Goal: Complete application form: Complete application form

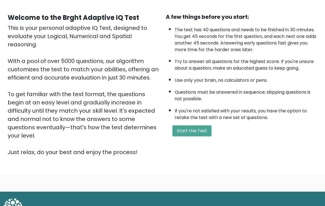
scroll to position [44, 0]
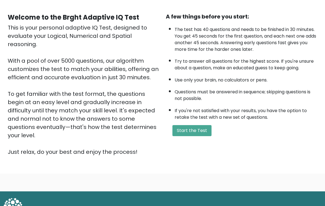
click at [195, 136] on button "Start the Test" at bounding box center [191, 130] width 39 height 11
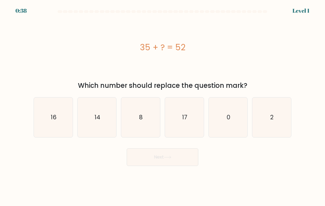
click at [189, 124] on icon "17" at bounding box center [184, 117] width 39 height 39
click at [163, 106] on input "d. 17" at bounding box center [163, 104] width 0 height 3
radio input "true"
click at [173, 161] on button "Next" at bounding box center [163, 157] width 72 height 18
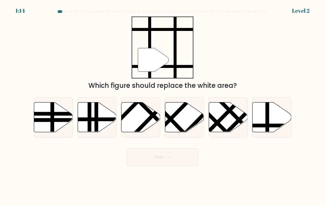
click at [267, 122] on line at bounding box center [267, 101] width 0 height 78
click at [163, 106] on input "f." at bounding box center [163, 104] width 0 height 3
radio input "true"
click at [168, 158] on icon at bounding box center [167, 156] width 7 height 3
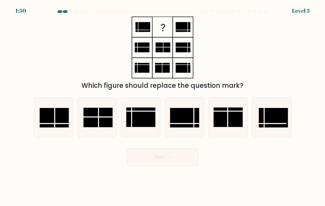
click at [55, 122] on line at bounding box center [55, 118] width 0 height 20
click at [163, 106] on input "a." at bounding box center [163, 104] width 0 height 3
radio input "true"
click at [173, 163] on button "Next" at bounding box center [163, 157] width 72 height 18
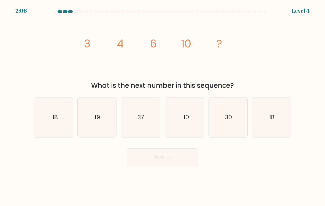
click at [275, 119] on text "18" at bounding box center [272, 117] width 6 height 8
click at [163, 106] on input "f. 18" at bounding box center [163, 104] width 0 height 3
radio input "true"
click at [174, 163] on button "Next" at bounding box center [163, 157] width 72 height 18
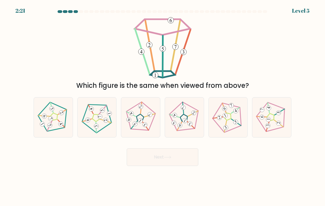
click at [143, 120] on icon at bounding box center [141, 117] width 32 height 32
click at [163, 106] on input "c." at bounding box center [163, 104] width 0 height 3
radio input "true"
click at [169, 164] on button "Next" at bounding box center [163, 157] width 72 height 18
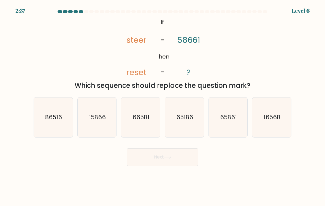
click at [277, 119] on text "16568" at bounding box center [272, 117] width 17 height 8
click at [163, 106] on input "f. 16568" at bounding box center [163, 104] width 0 height 3
radio input "true"
click at [166, 158] on icon at bounding box center [167, 156] width 7 height 3
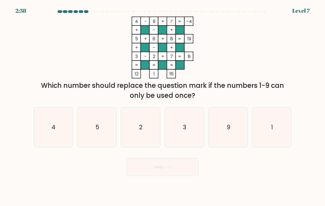
click at [275, 135] on icon "1" at bounding box center [271, 127] width 39 height 39
click at [163, 106] on input "f. 1" at bounding box center [163, 104] width 0 height 3
radio input "true"
click at [165, 171] on button "Next" at bounding box center [163, 167] width 72 height 18
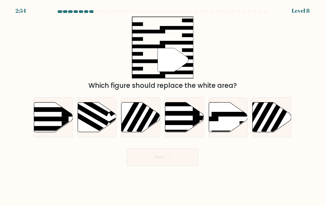
click at [224, 120] on icon at bounding box center [228, 117] width 39 height 30
click at [163, 106] on input "e." at bounding box center [163, 104] width 0 height 3
radio input "true"
click at [168, 162] on button "Next" at bounding box center [163, 157] width 72 height 18
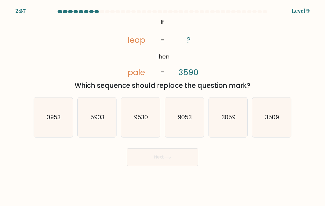
click at [186, 119] on text "9053" at bounding box center [185, 117] width 14 height 8
click at [163, 106] on input "d. 9053" at bounding box center [163, 104] width 0 height 3
radio input "true"
click at [165, 161] on button "Next" at bounding box center [163, 157] width 72 height 18
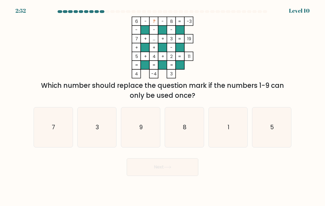
click at [229, 137] on icon "1" at bounding box center [228, 127] width 39 height 39
click at [163, 106] on input "e. 1" at bounding box center [163, 104] width 0 height 3
radio input "true"
click at [169, 168] on icon at bounding box center [167, 166] width 7 height 3
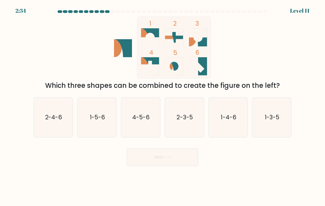
click at [273, 121] on text "1-3-5" at bounding box center [272, 117] width 15 height 8
click at [163, 106] on input "f. 1-3-5" at bounding box center [163, 104] width 0 height 3
radio input "true"
click at [171, 161] on button "Next" at bounding box center [163, 157] width 72 height 18
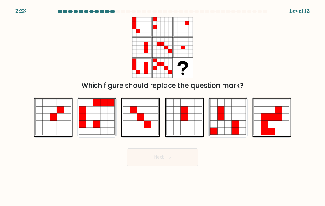
click at [58, 119] on icon at bounding box center [60, 116] width 7 height 7
click at [163, 106] on input "a." at bounding box center [163, 104] width 0 height 3
radio input "true"
click at [166, 165] on button "Next" at bounding box center [163, 157] width 72 height 18
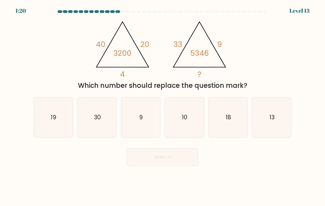
click at [227, 118] on text "18" at bounding box center [229, 117] width 6 height 8
click at [163, 106] on input "e. 18" at bounding box center [163, 104] width 0 height 3
radio input "true"
click at [168, 158] on icon at bounding box center [167, 156] width 7 height 3
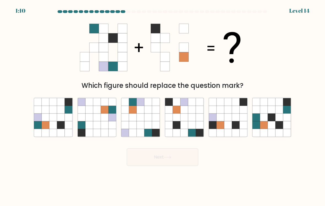
click at [56, 126] on icon at bounding box center [53, 125] width 8 height 8
click at [163, 106] on input "a." at bounding box center [163, 104] width 0 height 3
radio input "true"
click at [169, 158] on icon at bounding box center [167, 156] width 7 height 3
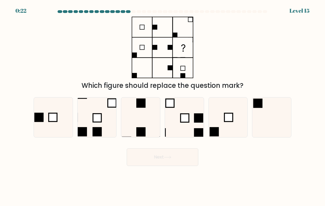
click at [101, 121] on rect at bounding box center [97, 117] width 8 height 8
click at [163, 106] on input "b." at bounding box center [163, 104] width 0 height 3
radio input "true"
click at [174, 162] on button "Next" at bounding box center [163, 157] width 72 height 18
click at [156, 159] on button "Next" at bounding box center [163, 157] width 72 height 18
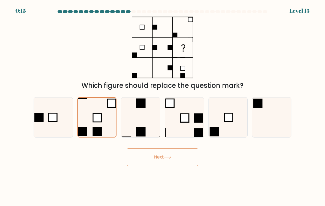
click at [165, 156] on button "Next" at bounding box center [163, 157] width 72 height 18
click at [99, 122] on rect at bounding box center [97, 118] width 8 height 8
click at [163, 106] on input "b." at bounding box center [163, 104] width 0 height 3
click at [167, 165] on button "Next" at bounding box center [163, 157] width 72 height 18
click at [164, 162] on button "Next" at bounding box center [163, 157] width 72 height 18
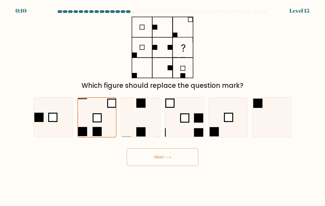
click at [163, 163] on button "Next" at bounding box center [163, 157] width 72 height 18
click at [163, 162] on button "Next" at bounding box center [163, 157] width 72 height 18
click at [165, 162] on button "Next" at bounding box center [163, 157] width 72 height 18
click at [170, 162] on button "Next" at bounding box center [163, 157] width 72 height 18
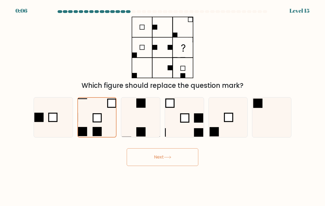
click at [171, 161] on button "Next" at bounding box center [163, 157] width 72 height 18
click at [173, 162] on button "Next" at bounding box center [163, 157] width 72 height 18
click at [177, 160] on button "Next" at bounding box center [163, 157] width 72 height 18
click at [165, 165] on button "Next" at bounding box center [163, 157] width 72 height 18
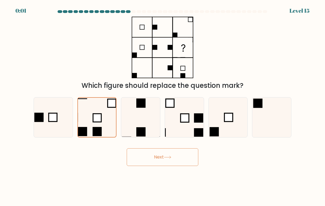
click at [169, 163] on button "Next" at bounding box center [163, 157] width 72 height 18
click at [168, 162] on button "Next" at bounding box center [163, 157] width 72 height 18
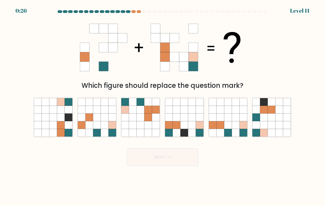
click at [143, 121] on icon at bounding box center [141, 117] width 8 height 8
click at [163, 106] on input "c." at bounding box center [163, 104] width 0 height 3
radio input "true"
click at [178, 162] on button "Next" at bounding box center [163, 157] width 72 height 18
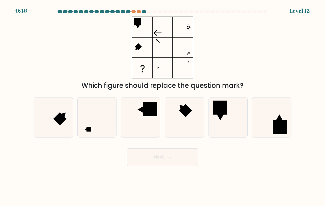
click at [99, 130] on icon at bounding box center [97, 117] width 39 height 39
click at [163, 106] on input "b." at bounding box center [163, 104] width 0 height 3
radio input "true"
click at [170, 164] on button "Next" at bounding box center [163, 157] width 72 height 18
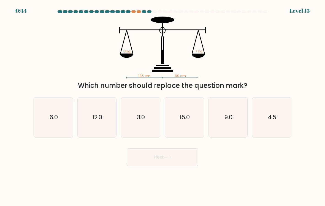
click at [274, 120] on text "4.5" at bounding box center [272, 117] width 9 height 8
click at [163, 106] on input "f. 4.5" at bounding box center [163, 104] width 0 height 3
radio input "true"
click at [175, 160] on button "Next" at bounding box center [163, 157] width 72 height 18
click at [163, 159] on button "Next" at bounding box center [163, 157] width 72 height 18
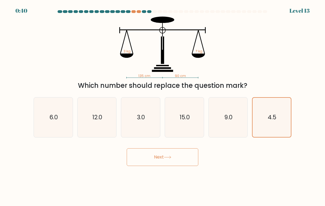
click at [176, 160] on button "Next" at bounding box center [163, 157] width 72 height 18
click at [171, 158] on icon at bounding box center [167, 156] width 7 height 3
click at [175, 161] on button "Next" at bounding box center [163, 157] width 72 height 18
click at [177, 159] on button "Next" at bounding box center [163, 157] width 72 height 18
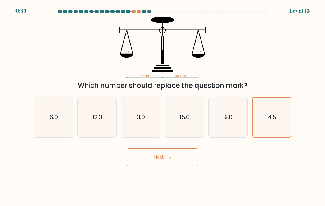
click at [177, 160] on button "Next" at bounding box center [163, 157] width 72 height 18
click at [277, 128] on icon "4.5" at bounding box center [272, 117] width 38 height 38
click at [163, 106] on input "f. 4.5" at bounding box center [163, 104] width 0 height 3
click at [169, 155] on button "Next" at bounding box center [163, 157] width 72 height 18
click at [175, 161] on button "Next" at bounding box center [163, 157] width 72 height 18
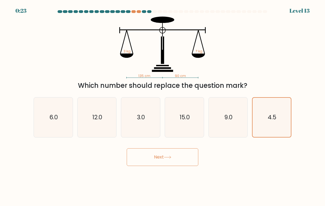
scroll to position [9, 0]
click at [167, 148] on button "Next" at bounding box center [163, 157] width 72 height 18
click at [171, 155] on icon at bounding box center [167, 156] width 7 height 3
click at [178, 155] on button "Next" at bounding box center [163, 157] width 72 height 18
click at [176, 155] on button "Next" at bounding box center [163, 157] width 72 height 18
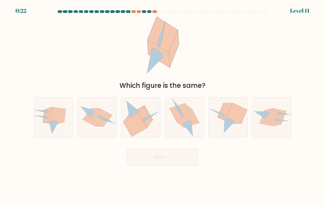
click at [231, 121] on icon at bounding box center [237, 113] width 21 height 20
click at [163, 106] on input "e." at bounding box center [163, 104] width 0 height 3
radio input "true"
click at [171, 158] on icon at bounding box center [167, 156] width 7 height 3
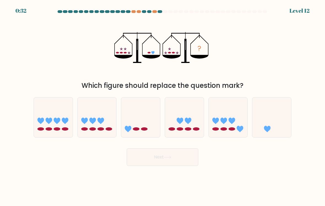
click at [268, 125] on icon at bounding box center [271, 117] width 39 height 32
click at [163, 106] on input "f." at bounding box center [163, 104] width 0 height 3
radio input "true"
click at [166, 158] on icon at bounding box center [167, 156] width 7 height 3
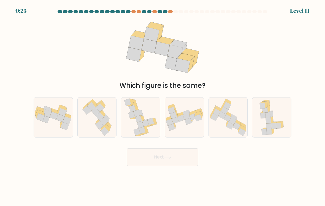
click at [61, 124] on icon at bounding box center [61, 122] width 3 height 9
click at [163, 106] on input "a." at bounding box center [163, 104] width 0 height 3
radio input "true"
click at [162, 163] on button "Next" at bounding box center [163, 157] width 72 height 18
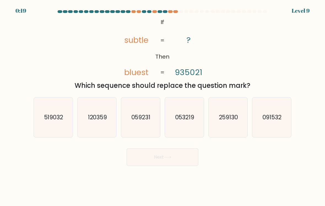
click at [223, 121] on text "259130" at bounding box center [228, 117] width 19 height 8
click at [163, 106] on input "e. 259130" at bounding box center [163, 104] width 0 height 3
radio input "true"
click at [168, 155] on button "Next" at bounding box center [163, 157] width 72 height 18
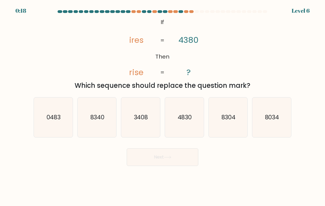
click at [145, 124] on icon "3408" at bounding box center [140, 117] width 39 height 39
click at [163, 106] on input "c. 3408" at bounding box center [163, 104] width 0 height 3
radio input "true"
click at [171, 158] on icon at bounding box center [167, 156] width 7 height 3
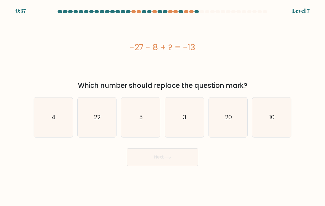
click at [103, 126] on icon "22" at bounding box center [97, 117] width 39 height 39
click at [163, 106] on input "b. 22" at bounding box center [163, 104] width 0 height 3
radio input "true"
click at [163, 164] on button "Next" at bounding box center [163, 157] width 72 height 18
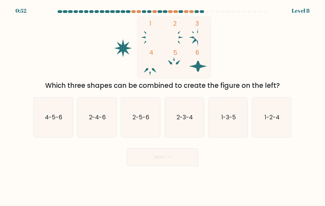
click at [53, 125] on icon "4-5-6" at bounding box center [53, 117] width 39 height 39
click at [163, 106] on input "a. 4-5-6" at bounding box center [163, 104] width 0 height 3
radio input "true"
click at [167, 166] on button "Next" at bounding box center [163, 157] width 72 height 18
click at [167, 158] on icon at bounding box center [167, 156] width 7 height 3
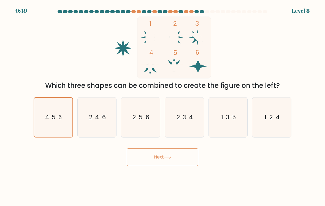
click at [164, 160] on button "Next" at bounding box center [163, 157] width 72 height 18
click at [165, 164] on button "Next" at bounding box center [163, 157] width 72 height 18
click at [169, 166] on button "Next" at bounding box center [163, 157] width 72 height 18
click at [167, 163] on button "Next" at bounding box center [163, 157] width 72 height 18
click at [170, 166] on button "Next" at bounding box center [163, 157] width 72 height 18
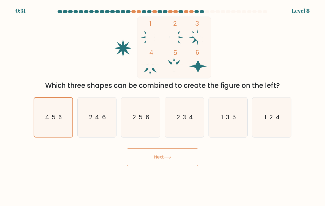
click at [170, 165] on button "Next" at bounding box center [163, 157] width 72 height 18
click at [171, 158] on icon at bounding box center [167, 157] width 7 height 2
click at [60, 121] on text "4-5-6" at bounding box center [53, 117] width 17 height 8
click at [163, 106] on input "a. 4-5-6" at bounding box center [163, 104] width 0 height 3
click at [157, 161] on button "Next" at bounding box center [163, 157] width 72 height 18
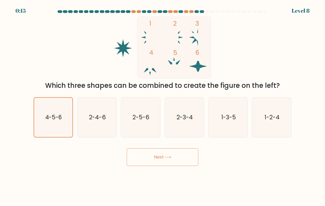
click at [166, 164] on button "Next" at bounding box center [163, 157] width 72 height 18
click at [167, 158] on icon at bounding box center [167, 156] width 7 height 3
